Goal: Navigation & Orientation: Find specific page/section

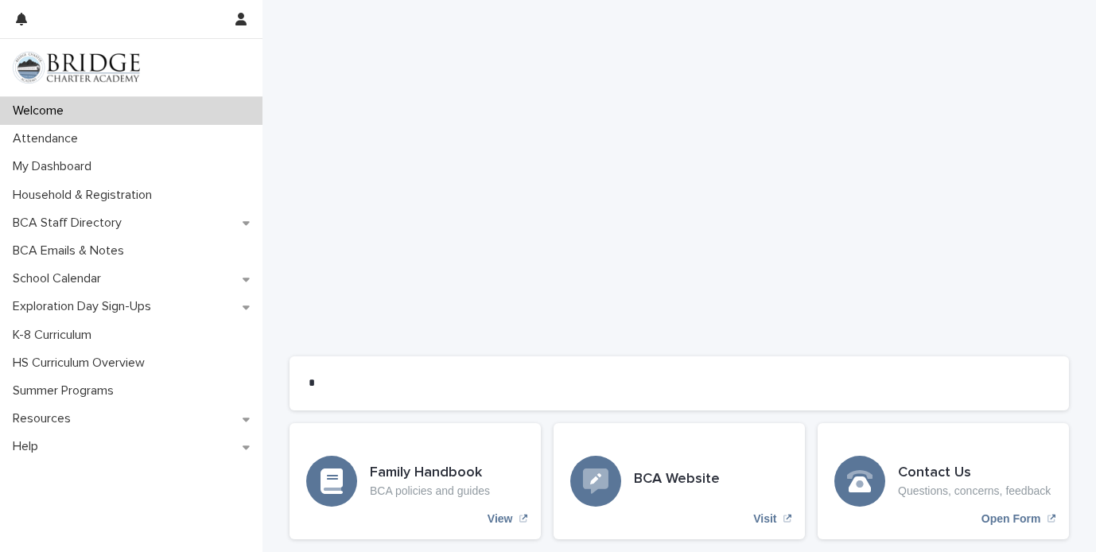
scroll to position [1279, 0]
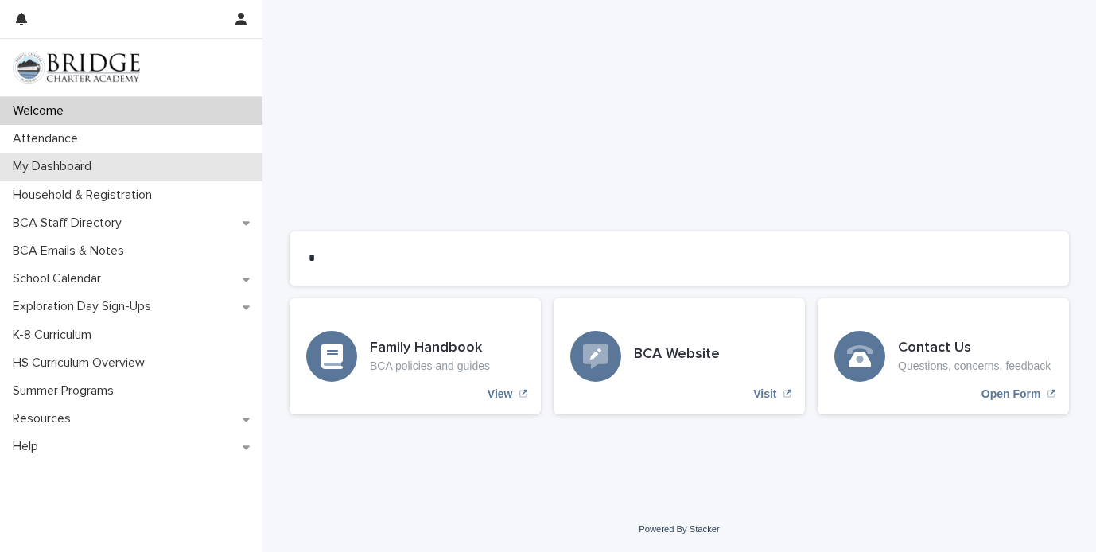
click at [153, 163] on div "My Dashboard" at bounding box center [131, 167] width 262 height 28
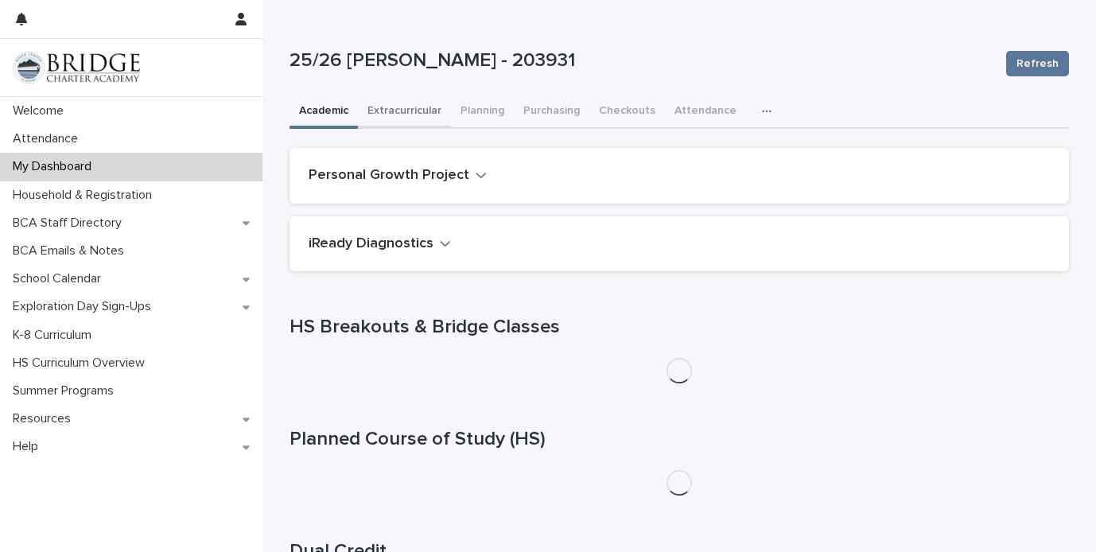
click at [398, 112] on button "Extracurricular" at bounding box center [404, 111] width 93 height 33
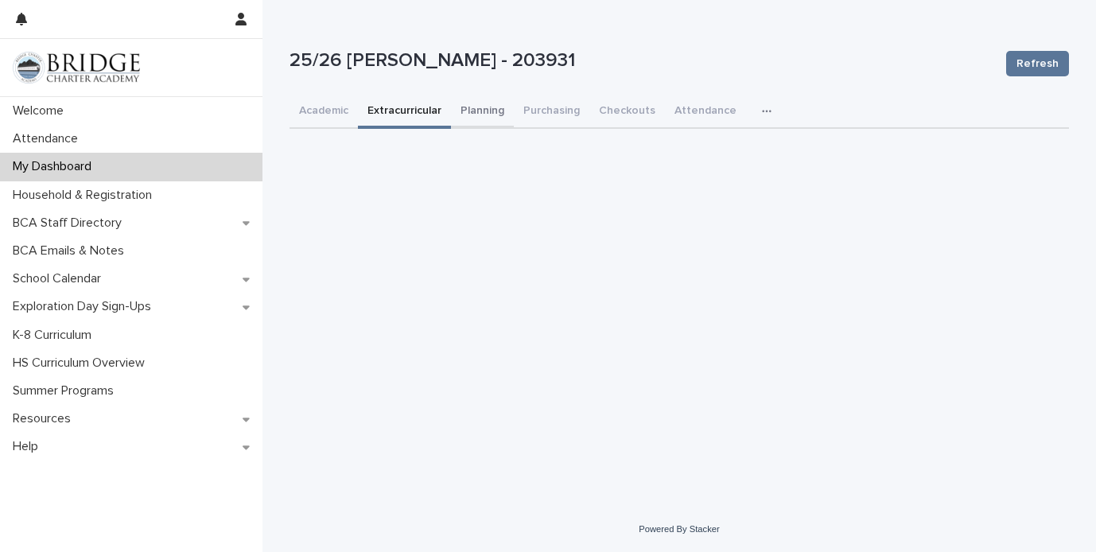
click at [492, 112] on button "Planning" at bounding box center [482, 111] width 63 height 33
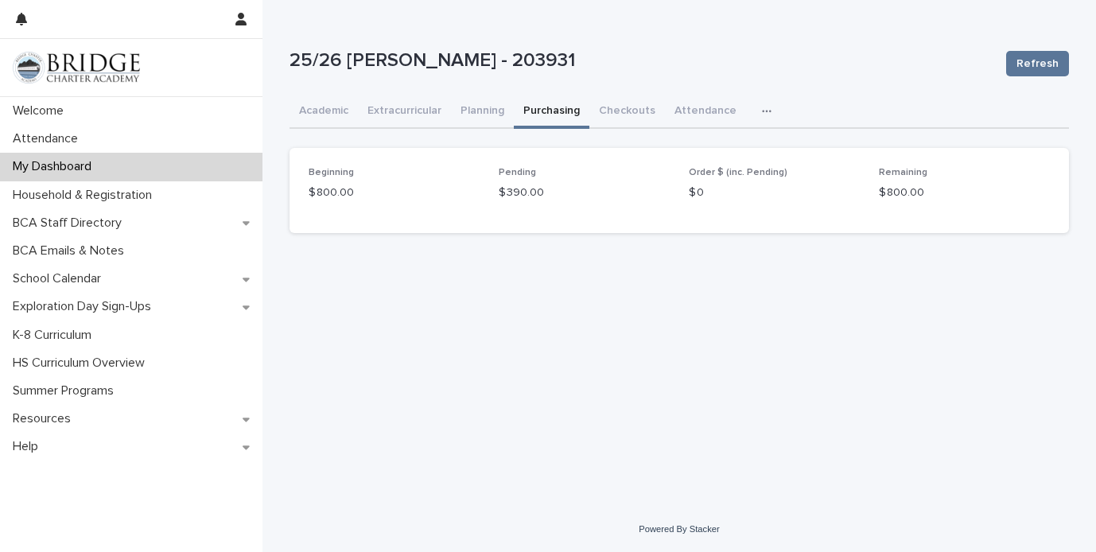
click at [548, 107] on button "Purchasing" at bounding box center [552, 111] width 76 height 33
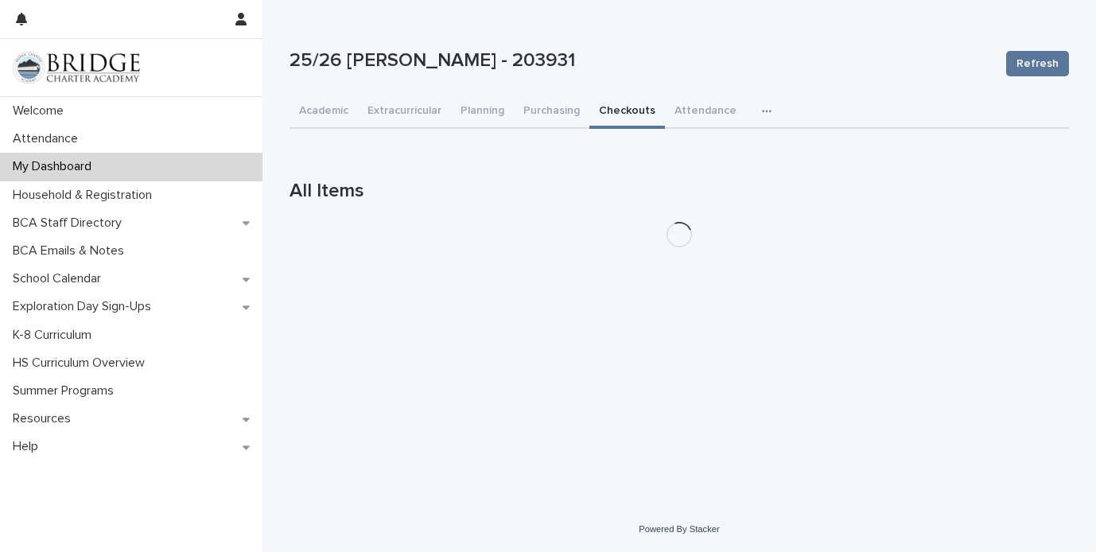
click at [624, 111] on button "Checkouts" at bounding box center [627, 111] width 76 height 33
click at [694, 117] on button "Attendance" at bounding box center [705, 111] width 81 height 33
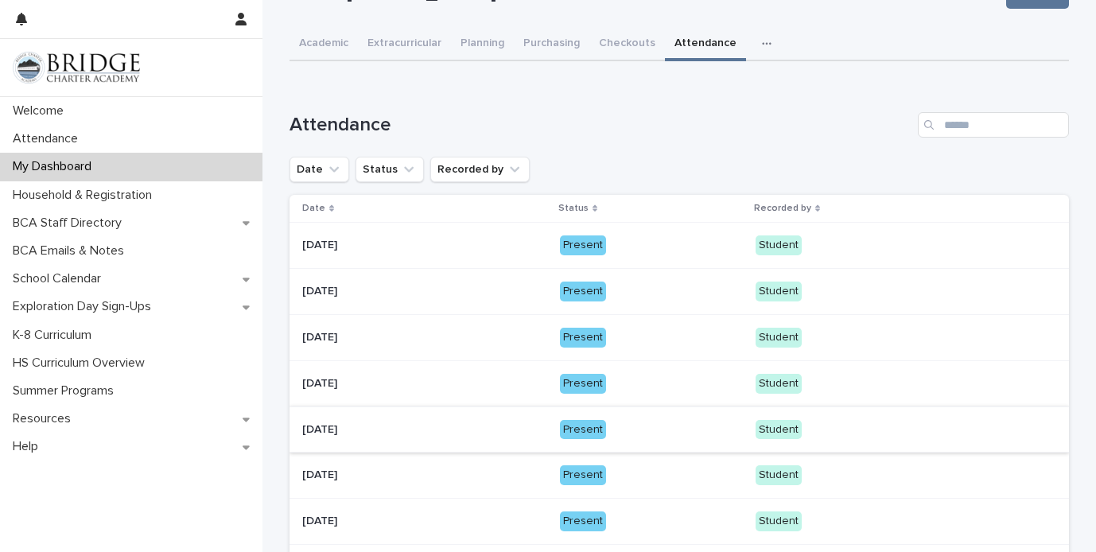
scroll to position [71, 0]
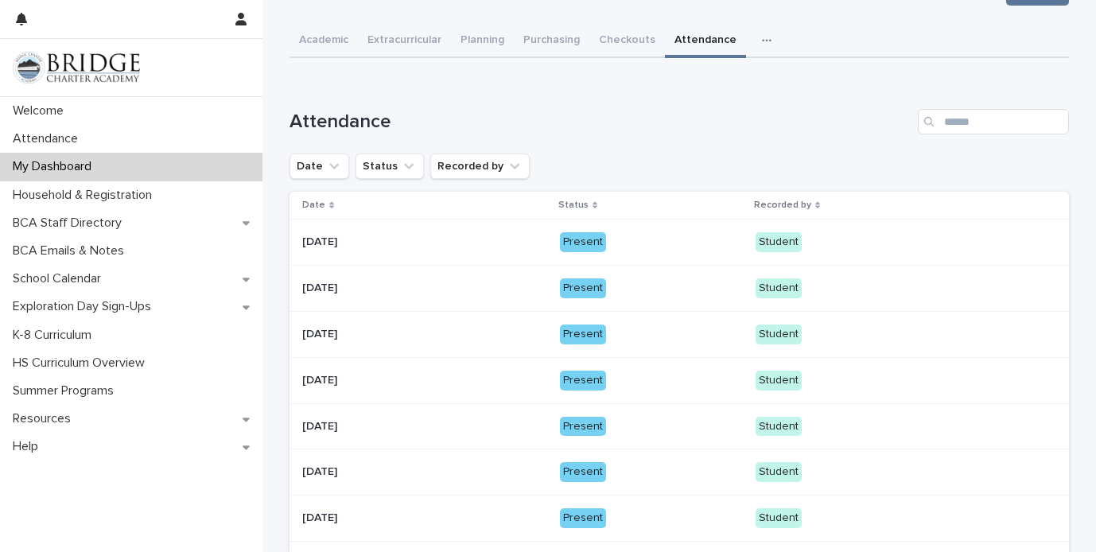
click at [757, 34] on button "button" at bounding box center [769, 41] width 35 height 32
click at [736, 84] on button "General" at bounding box center [716, 82] width 105 height 24
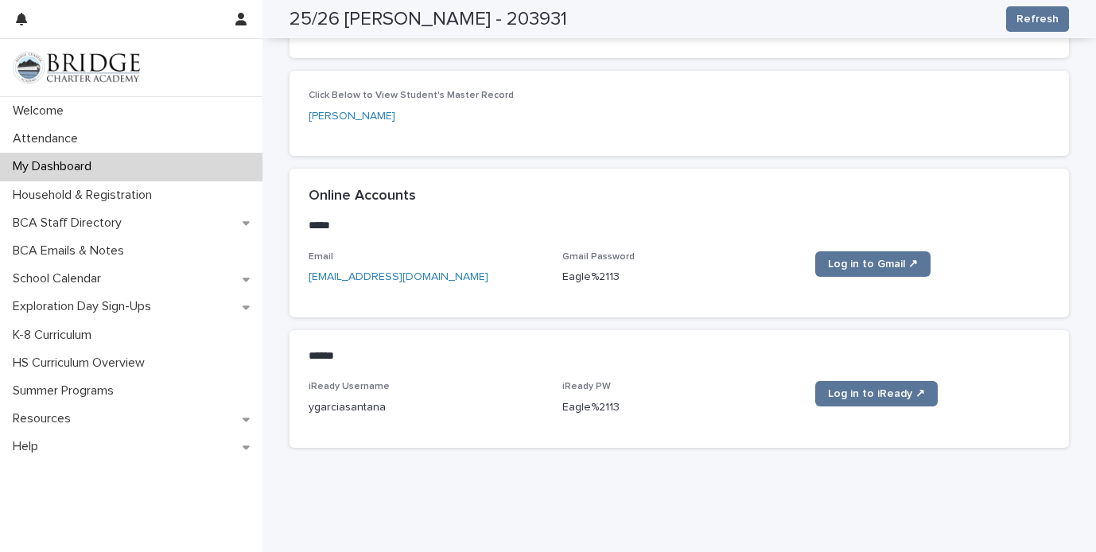
scroll to position [653, 0]
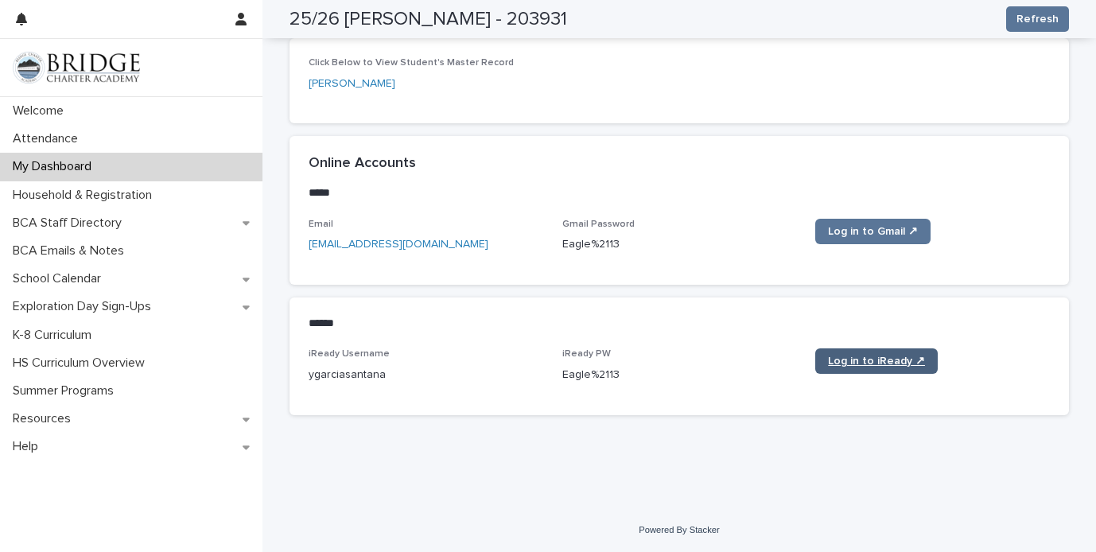
click at [852, 366] on span "Log in to iReady ↗" at bounding box center [876, 360] width 97 height 11
